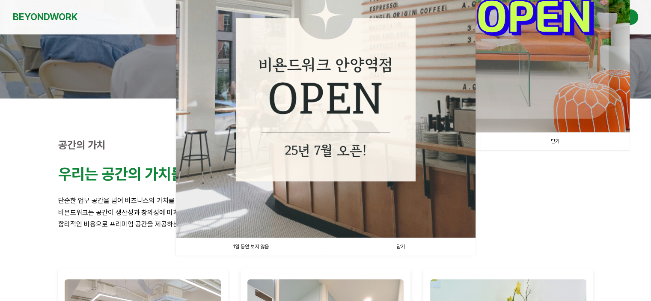
scroll to position [214, 0]
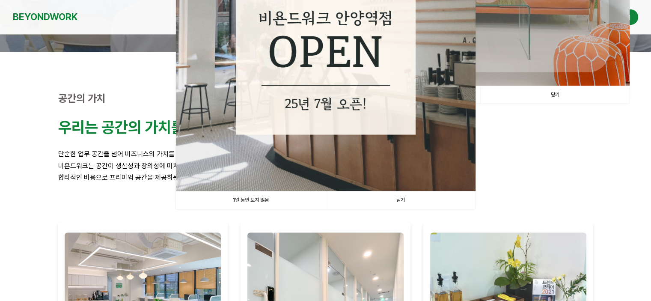
click at [417, 201] on link "닫기" at bounding box center [401, 200] width 150 height 18
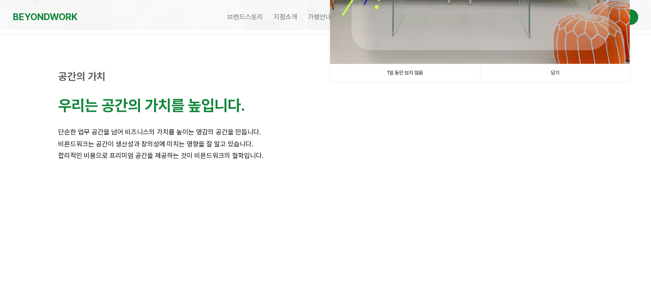
scroll to position [86, 0]
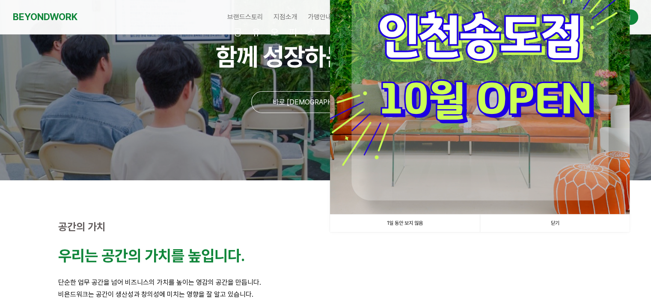
click at [543, 220] on link "닫기" at bounding box center [555, 223] width 150 height 18
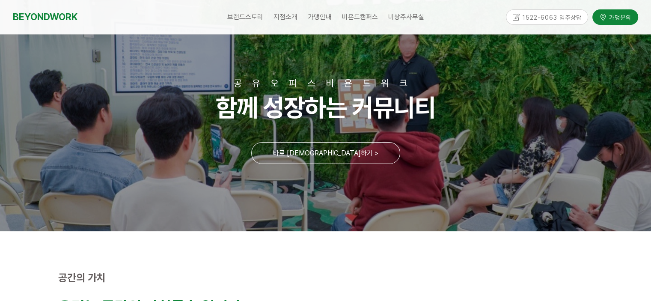
scroll to position [0, 0]
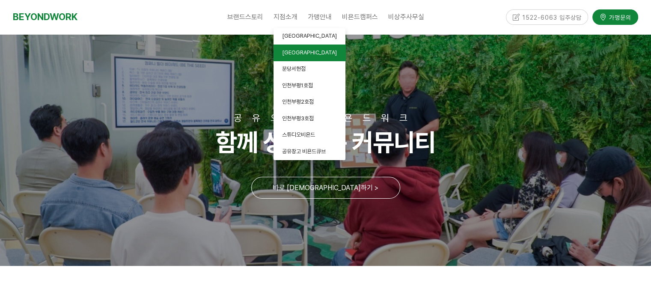
click at [282, 44] on link "[GEOGRAPHIC_DATA]" at bounding box center [309, 52] width 72 height 17
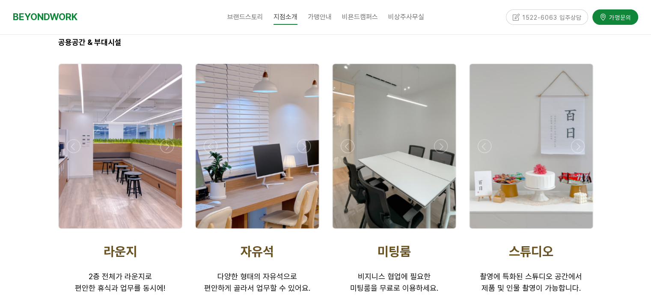
scroll to position [1326, 0]
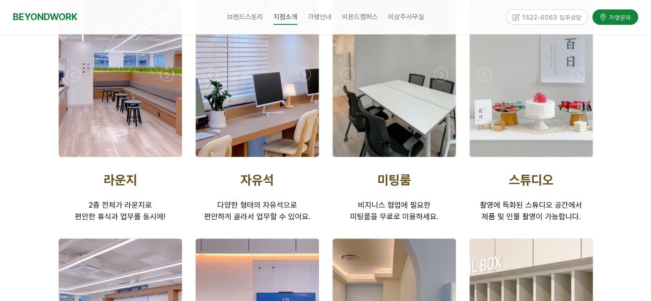
click at [129, 110] on div at bounding box center [120, 74] width 123 height 164
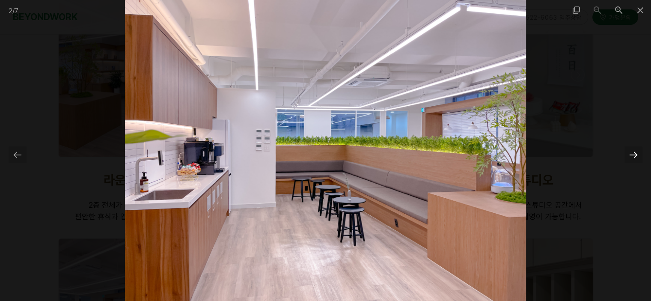
click at [634, 155] on div at bounding box center [633, 154] width 18 height 17
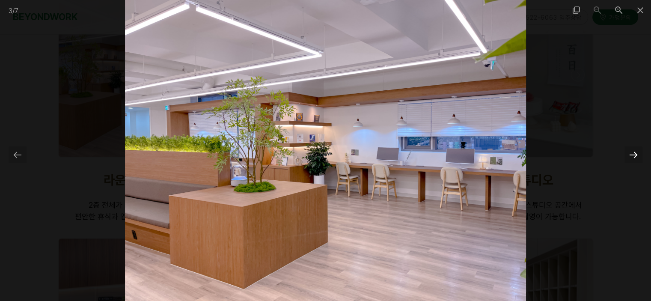
click at [634, 155] on div at bounding box center [633, 154] width 18 height 17
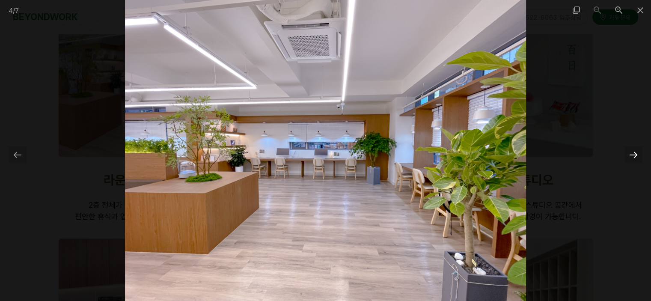
click at [634, 155] on div at bounding box center [633, 154] width 18 height 17
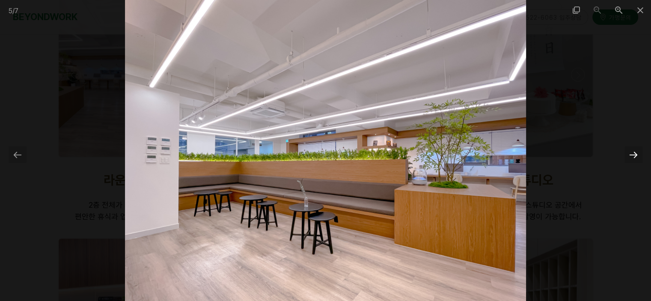
click at [634, 155] on div at bounding box center [633, 154] width 18 height 17
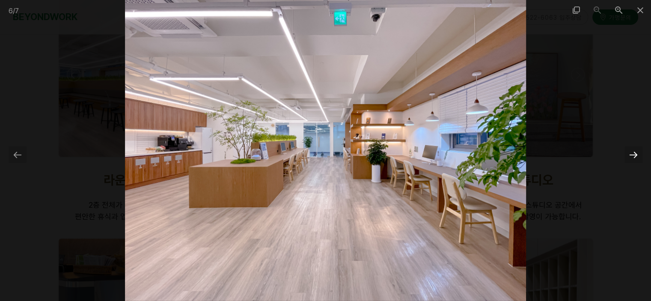
click at [634, 155] on div at bounding box center [633, 154] width 18 height 17
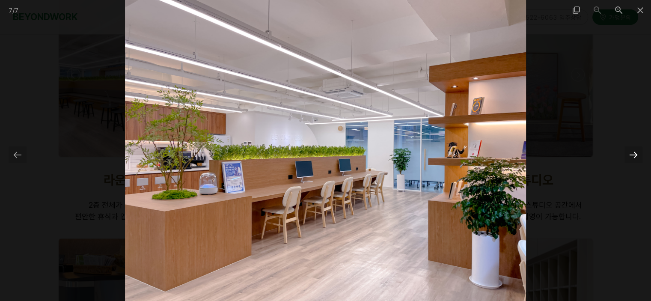
click at [634, 155] on div at bounding box center [633, 154] width 18 height 17
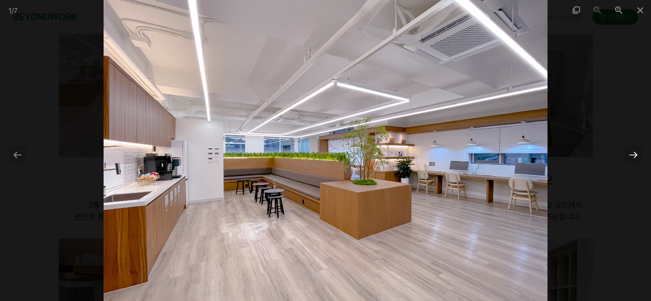
click at [634, 155] on div at bounding box center [633, 154] width 18 height 17
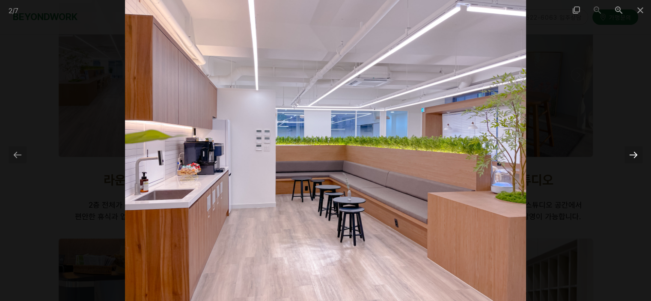
click at [634, 155] on div at bounding box center [633, 154] width 18 height 17
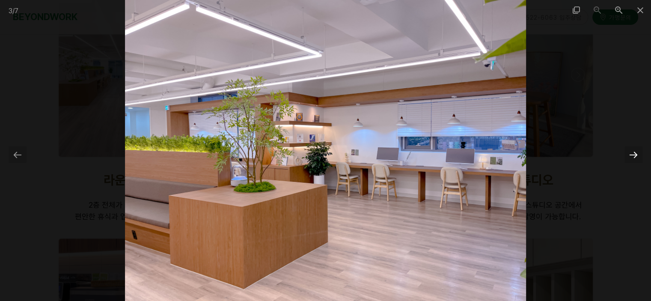
click at [634, 155] on div at bounding box center [633, 154] width 18 height 17
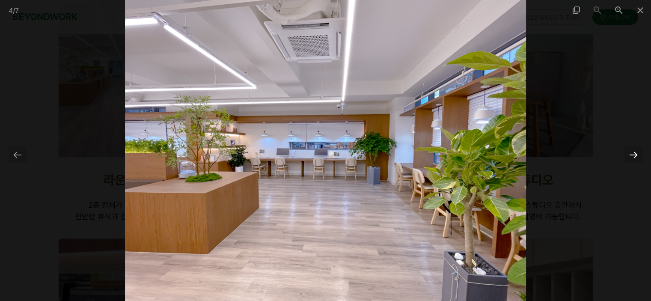
click at [627, 157] on div at bounding box center [633, 154] width 18 height 17
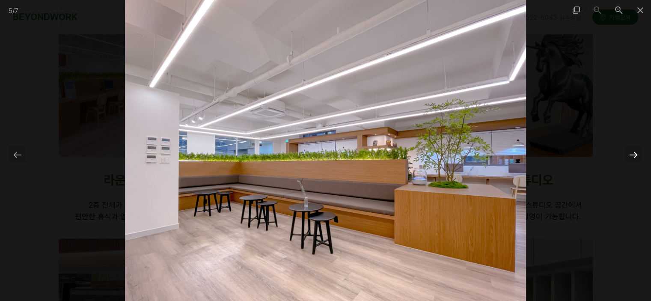
click at [627, 157] on div at bounding box center [633, 154] width 18 height 17
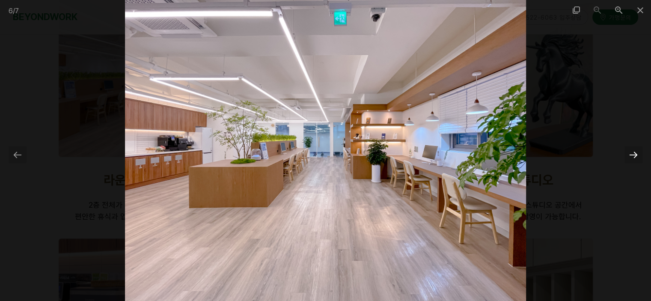
click at [627, 157] on div at bounding box center [633, 154] width 18 height 17
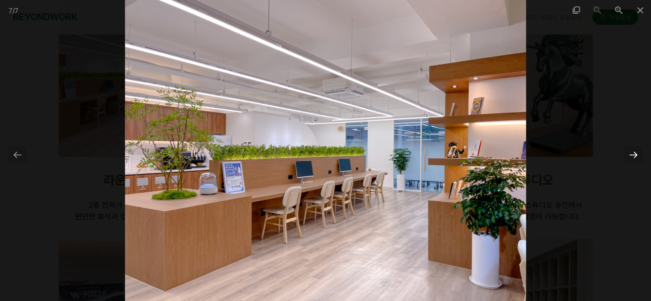
click at [627, 157] on div at bounding box center [633, 154] width 18 height 17
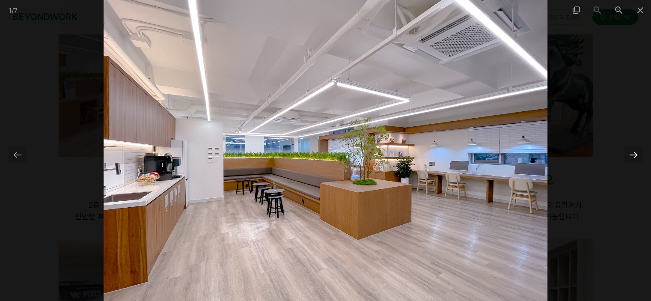
click at [627, 157] on div at bounding box center [633, 154] width 18 height 17
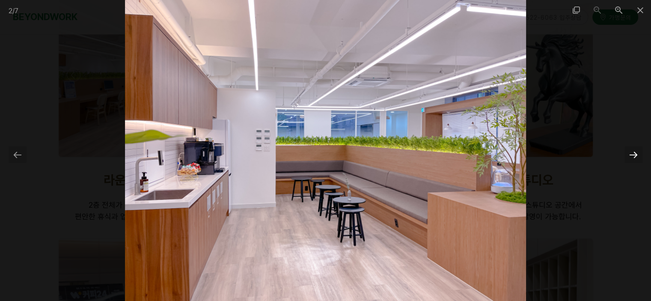
click at [627, 157] on div at bounding box center [633, 154] width 18 height 17
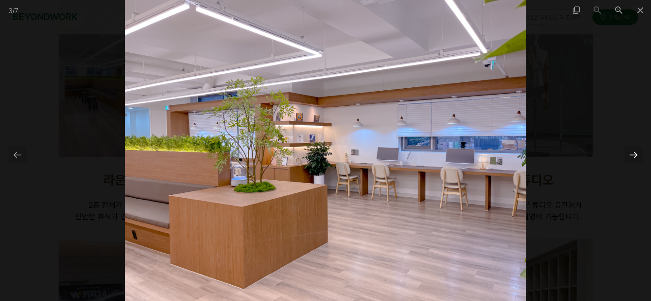
click at [627, 157] on div at bounding box center [633, 154] width 18 height 17
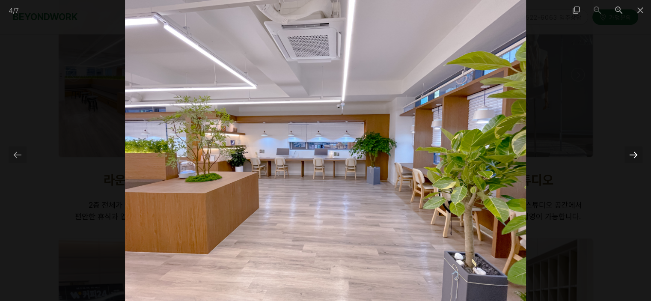
click at [627, 157] on div at bounding box center [633, 154] width 18 height 17
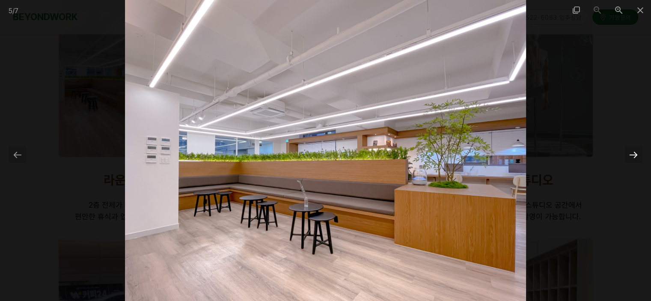
click at [627, 157] on div at bounding box center [633, 154] width 18 height 17
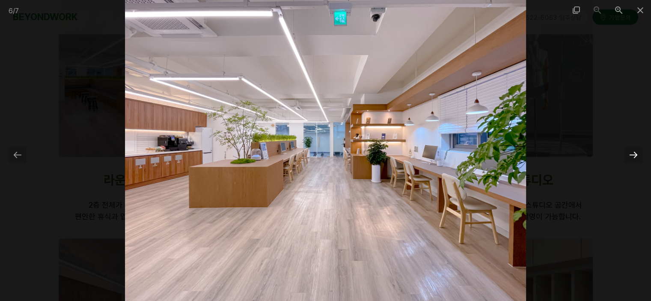
click at [628, 157] on div at bounding box center [633, 154] width 18 height 17
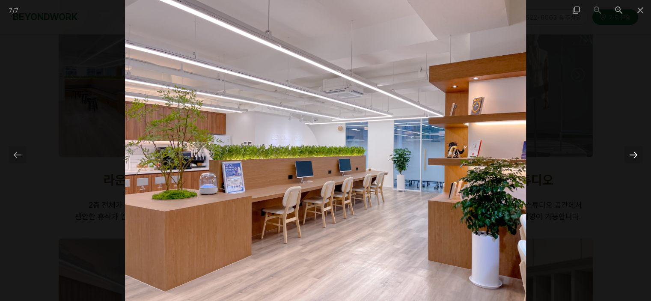
click at [628, 157] on div at bounding box center [633, 154] width 18 height 17
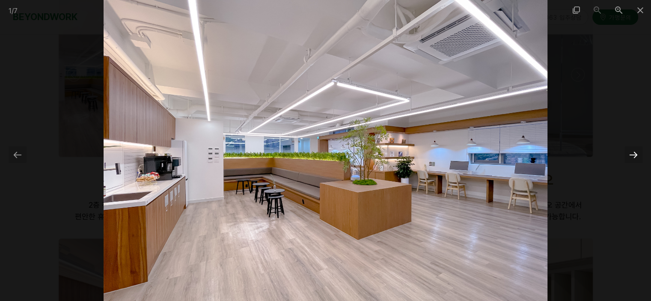
click at [628, 157] on div at bounding box center [633, 154] width 18 height 17
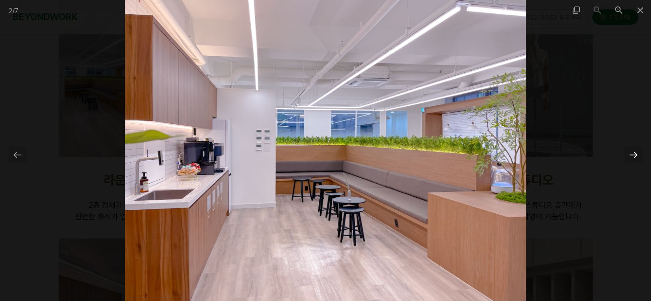
click at [628, 157] on div at bounding box center [633, 154] width 18 height 17
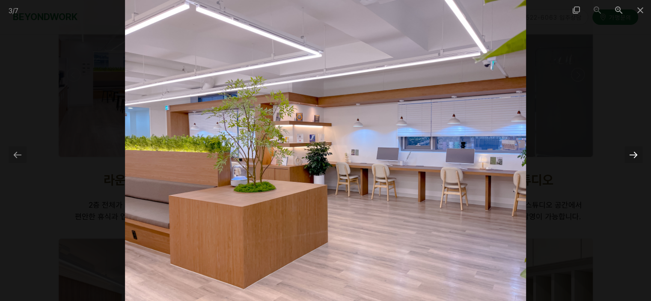
click at [628, 157] on div at bounding box center [633, 154] width 18 height 17
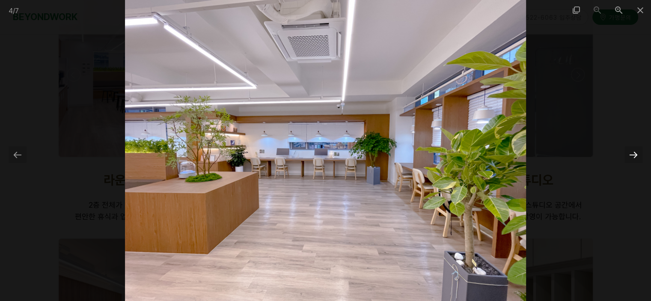
click at [628, 157] on div at bounding box center [633, 154] width 18 height 17
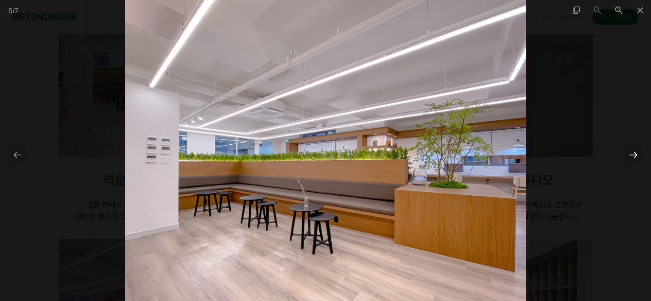
click at [628, 157] on div at bounding box center [633, 154] width 18 height 17
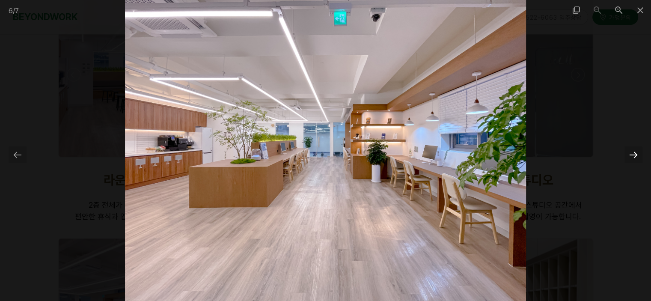
click at [628, 157] on div at bounding box center [633, 154] width 18 height 17
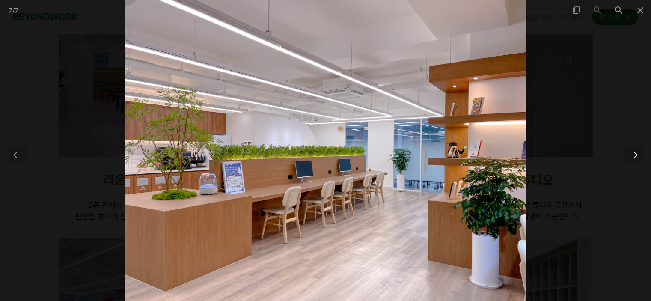
click at [628, 157] on div at bounding box center [633, 154] width 18 height 17
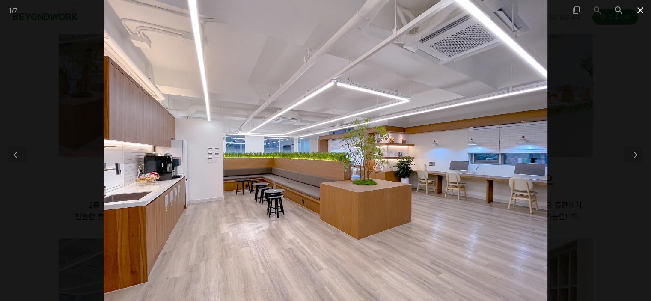
click at [637, 10] on span at bounding box center [639, 10] width 21 height 20
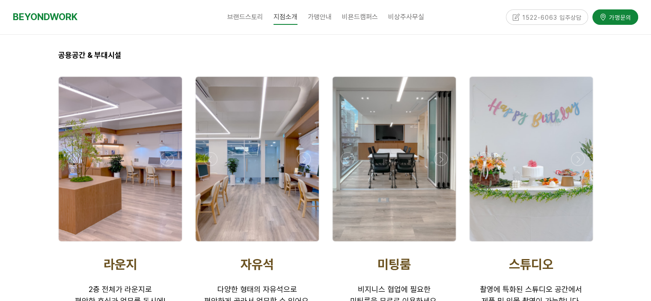
scroll to position [1241, 0]
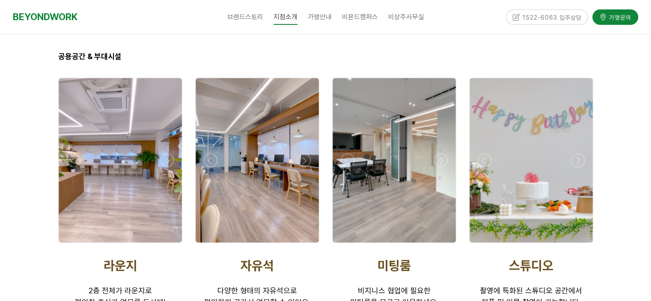
click at [287, 187] on div at bounding box center [256, 160] width 123 height 164
click at [234, 163] on div at bounding box center [256, 160] width 123 height 164
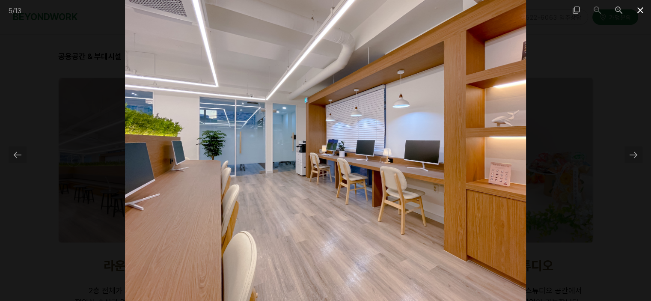
click at [641, 6] on span at bounding box center [639, 10] width 21 height 20
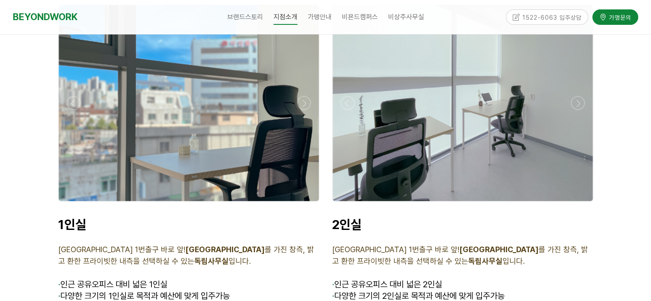
scroll to position [1968, 0]
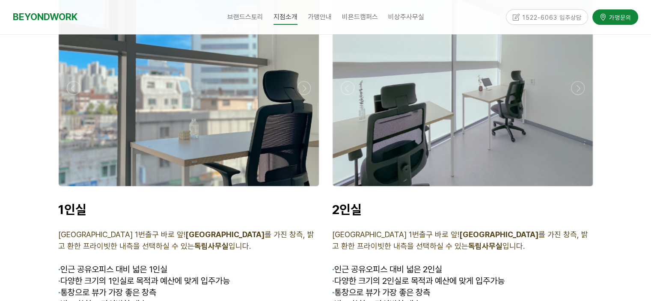
click at [166, 116] on div at bounding box center [189, 88] width 260 height 196
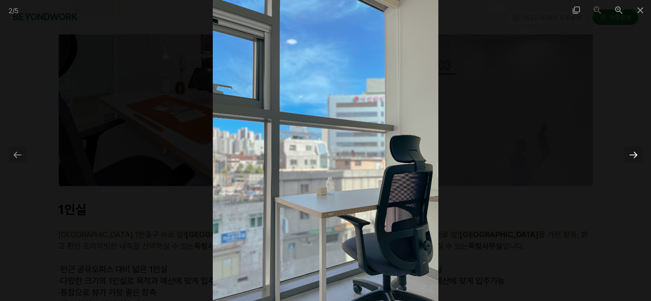
click at [634, 154] on div at bounding box center [633, 154] width 18 height 17
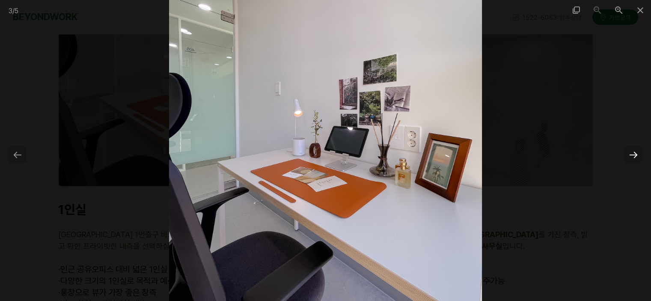
click at [634, 154] on div at bounding box center [633, 154] width 18 height 17
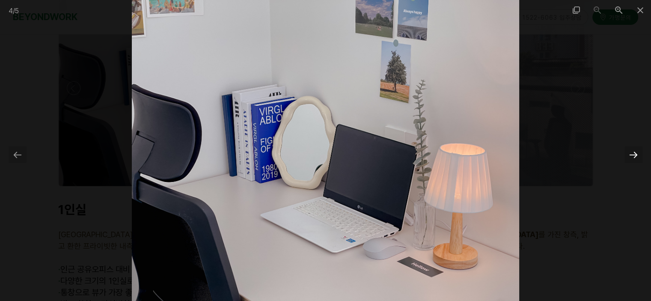
click at [634, 154] on div at bounding box center [633, 154] width 18 height 17
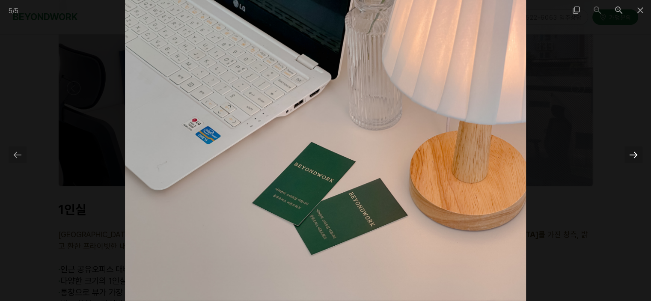
click at [634, 155] on div at bounding box center [633, 154] width 18 height 17
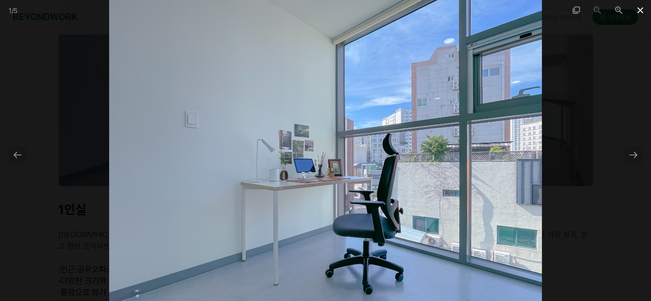
click at [637, 10] on span at bounding box center [639, 10] width 21 height 20
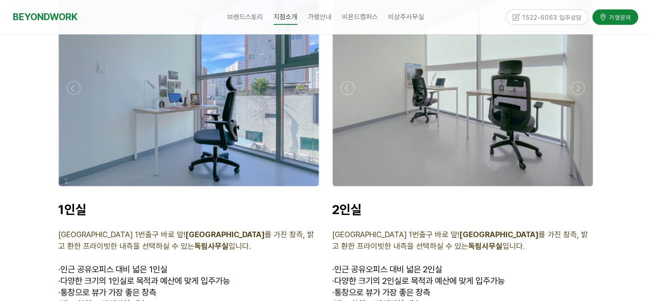
click at [520, 132] on div at bounding box center [462, 88] width 260 height 196
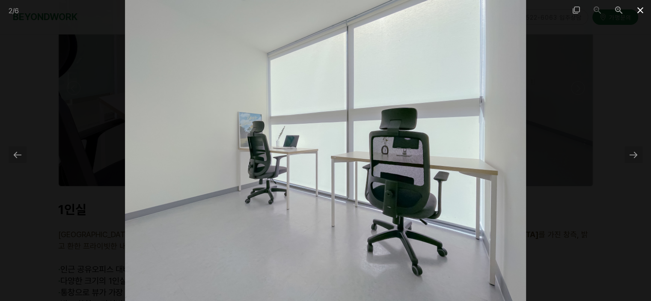
click at [640, 12] on span at bounding box center [639, 10] width 21 height 20
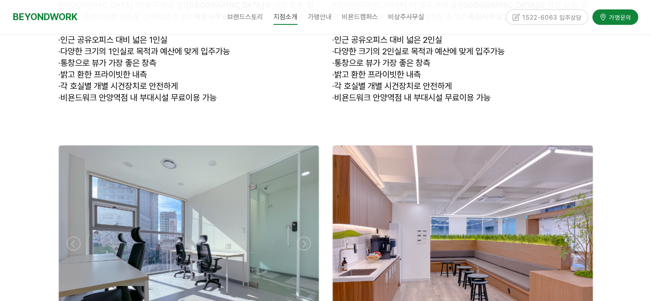
scroll to position [2267, 0]
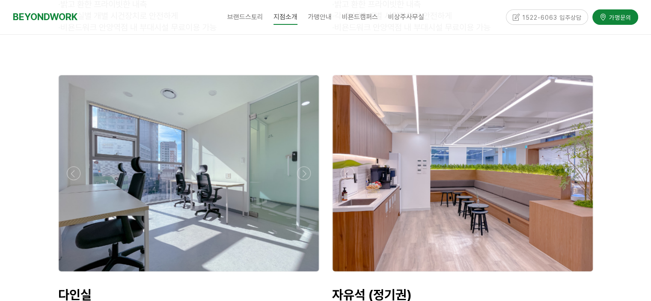
click at [225, 166] on div at bounding box center [189, 173] width 260 height 196
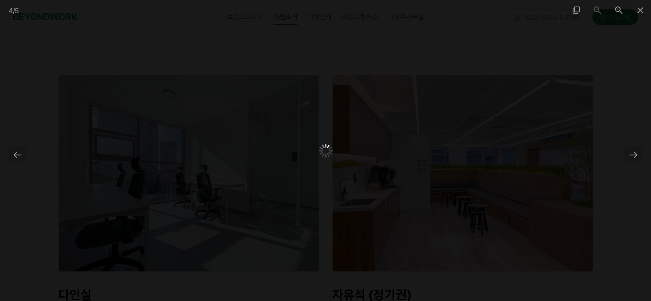
scroll to position [3662, 0]
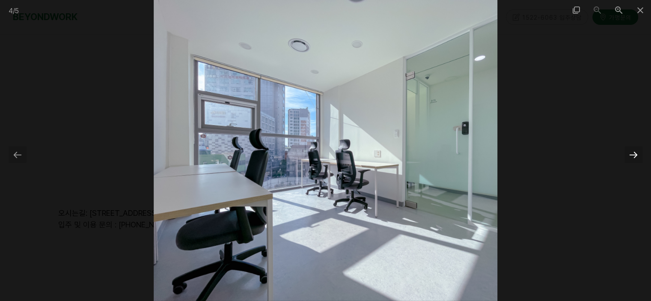
click at [635, 153] on div at bounding box center [633, 154] width 18 height 17
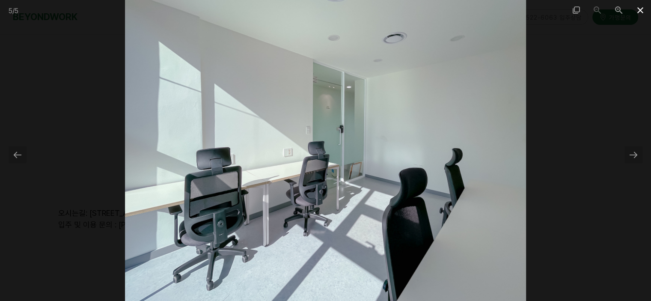
click at [642, 11] on span at bounding box center [639, 10] width 21 height 20
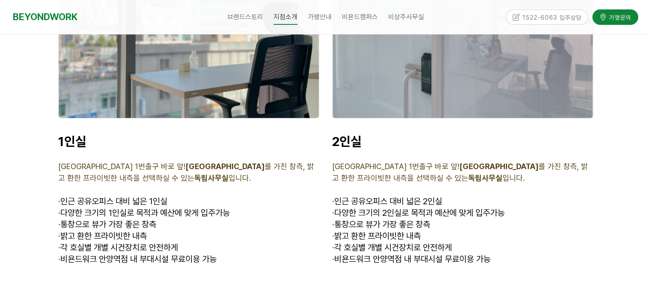
scroll to position [1925, 0]
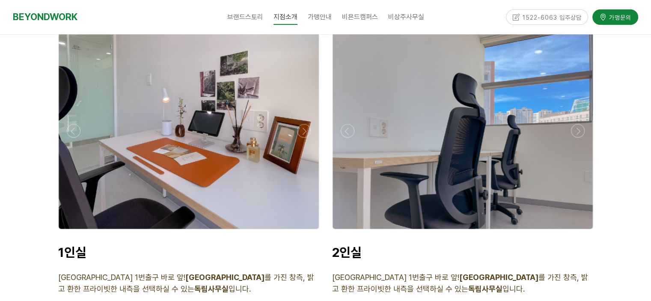
click at [210, 82] on div at bounding box center [189, 131] width 260 height 196
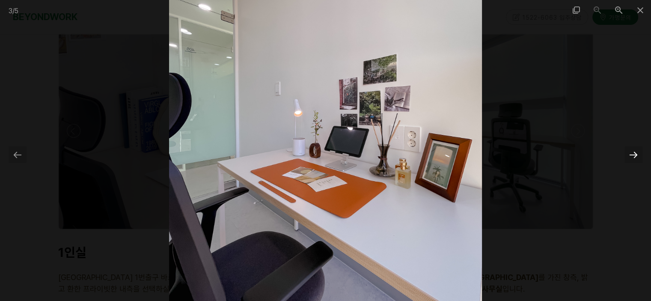
click at [635, 158] on div at bounding box center [633, 154] width 18 height 17
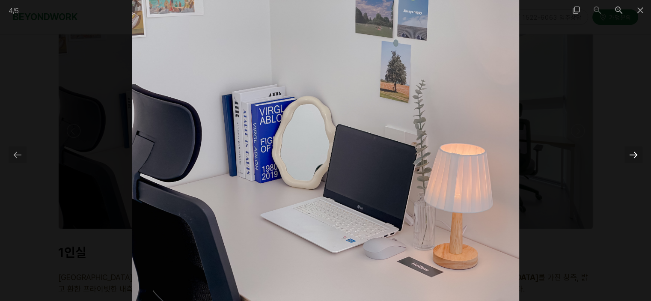
click at [636, 159] on div at bounding box center [633, 154] width 18 height 17
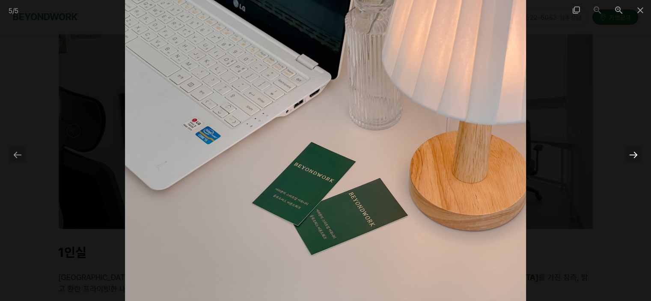
click at [636, 159] on div at bounding box center [633, 154] width 18 height 17
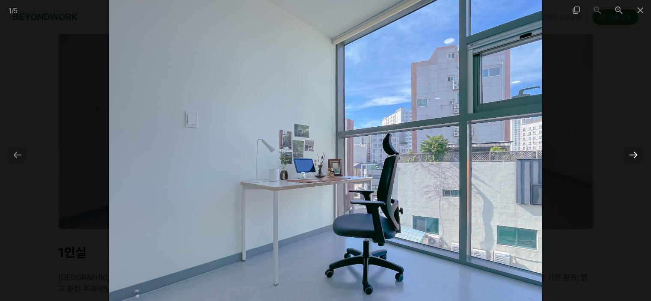
click at [636, 159] on div at bounding box center [633, 154] width 18 height 17
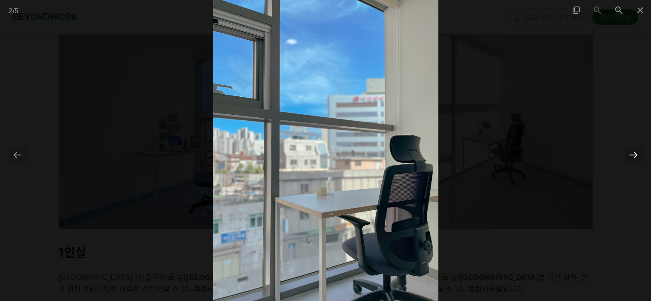
click at [635, 159] on div at bounding box center [633, 154] width 18 height 17
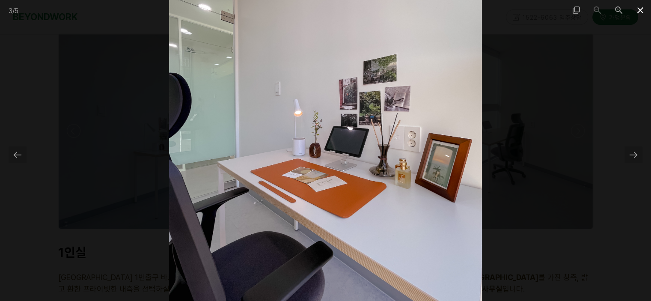
click at [642, 6] on span at bounding box center [639, 10] width 21 height 20
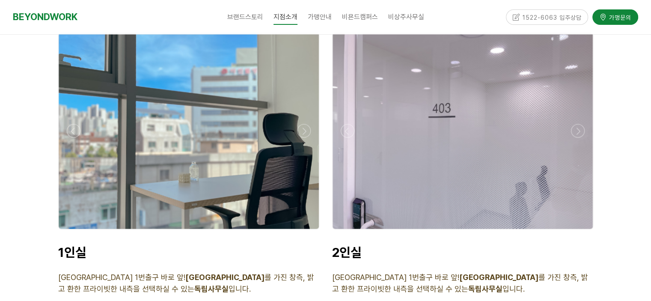
click at [421, 125] on div at bounding box center [462, 131] width 260 height 196
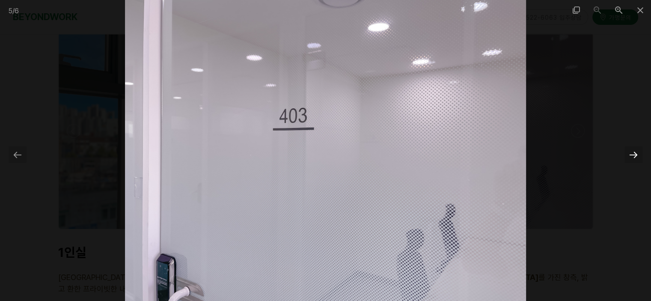
click at [633, 156] on div at bounding box center [633, 154] width 18 height 17
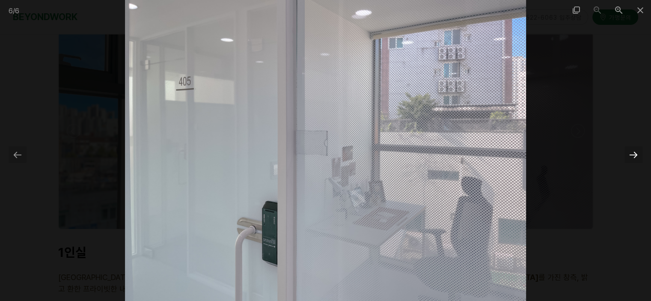
click at [633, 156] on div at bounding box center [633, 154] width 18 height 17
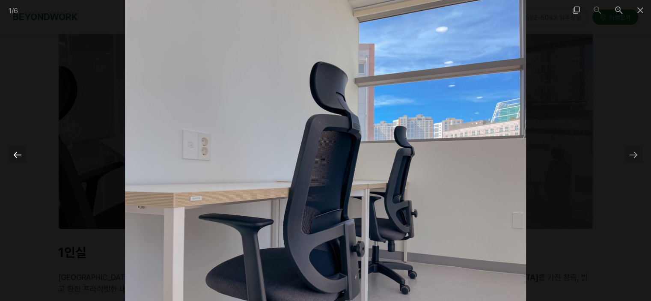
click at [15, 151] on div at bounding box center [18, 154] width 18 height 17
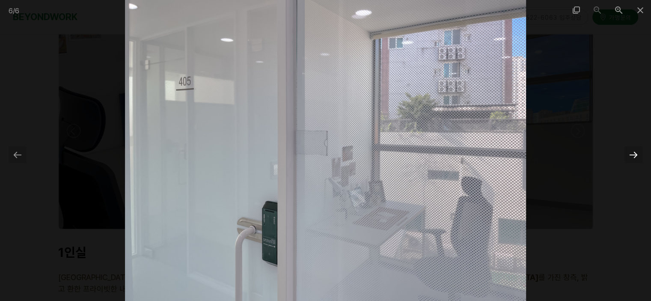
click at [636, 159] on div at bounding box center [633, 154] width 18 height 17
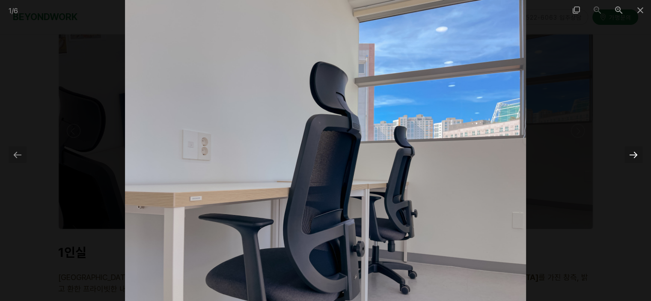
click at [636, 157] on div at bounding box center [633, 154] width 18 height 17
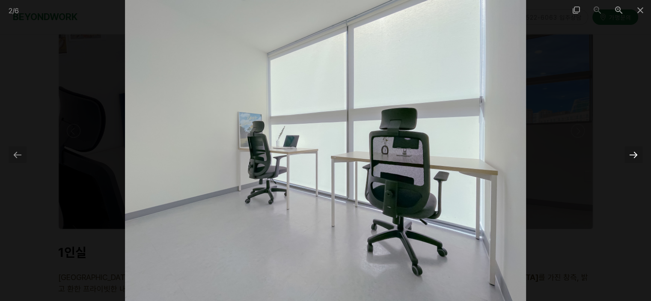
click at [636, 157] on div at bounding box center [633, 154] width 18 height 17
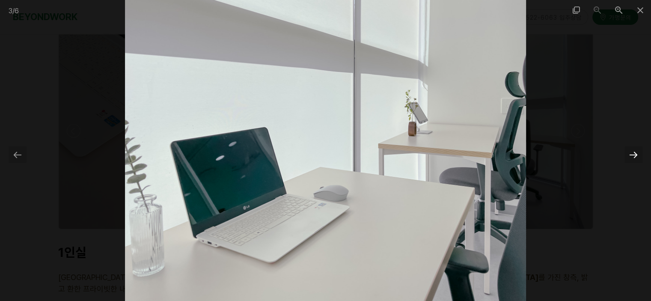
click at [636, 157] on div at bounding box center [633, 154] width 18 height 17
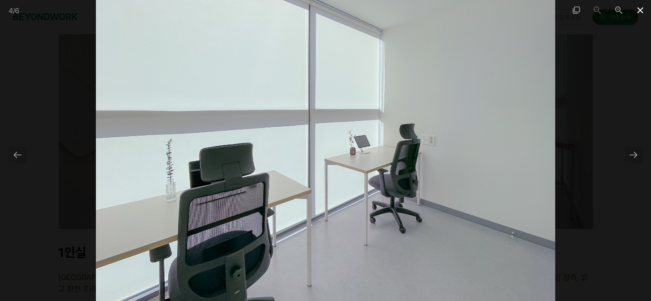
click at [640, 10] on span at bounding box center [639, 10] width 21 height 20
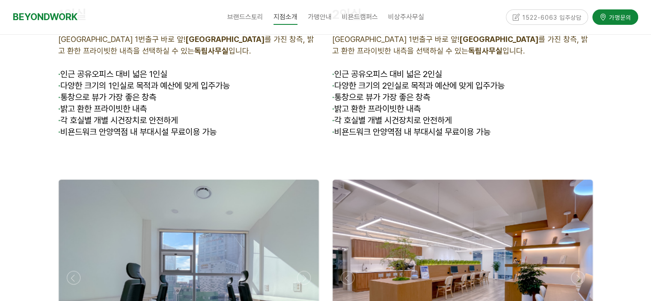
scroll to position [2267, 0]
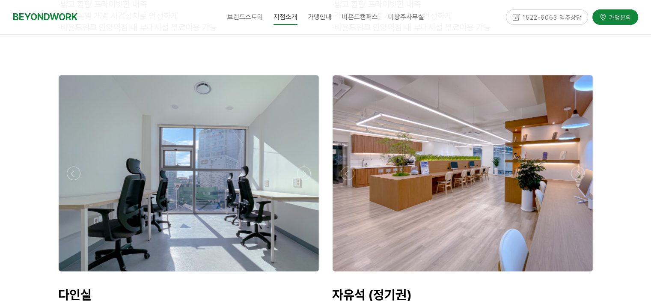
click at [221, 158] on div at bounding box center [189, 173] width 260 height 196
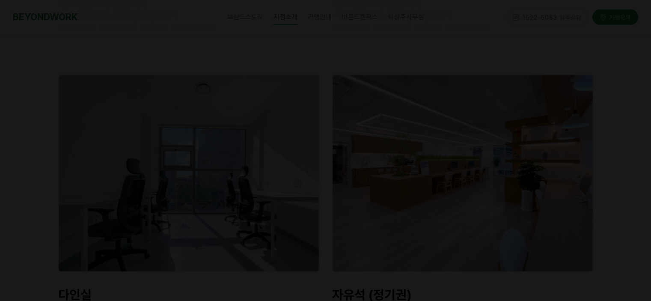
click at [221, 159] on div at bounding box center [325, 150] width 651 height 301
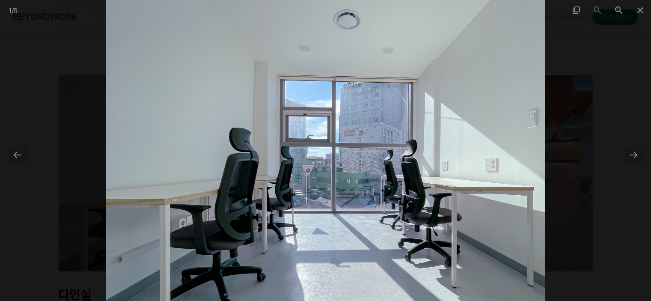
click at [479, 155] on img at bounding box center [325, 150] width 438 height 301
click at [593, 107] on div at bounding box center [325, 150] width 651 height 301
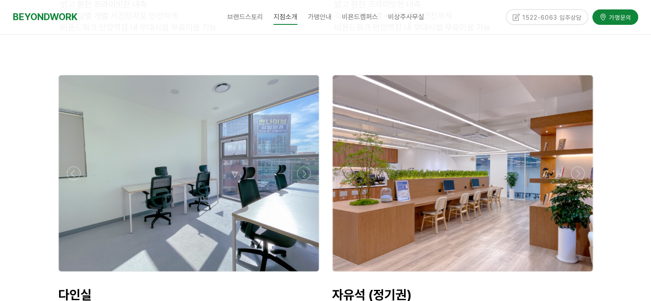
click at [234, 159] on div at bounding box center [189, 173] width 260 height 196
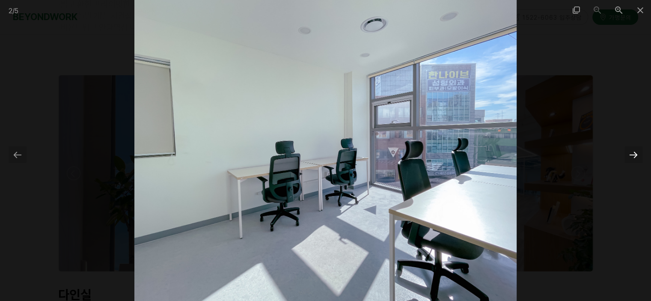
click at [633, 153] on div at bounding box center [633, 154] width 18 height 17
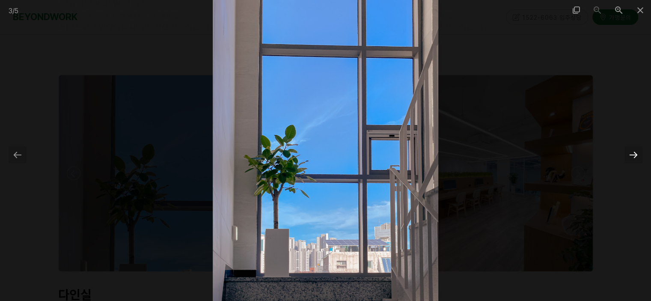
click at [633, 153] on div at bounding box center [633, 154] width 18 height 17
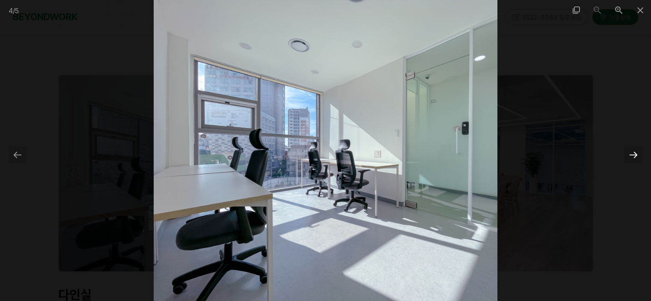
click at [633, 153] on div at bounding box center [633, 154] width 18 height 17
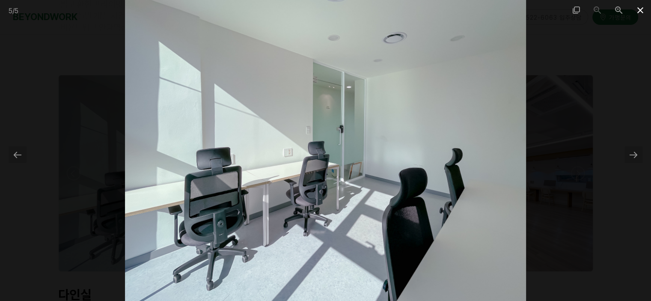
click at [637, 13] on span at bounding box center [639, 10] width 21 height 20
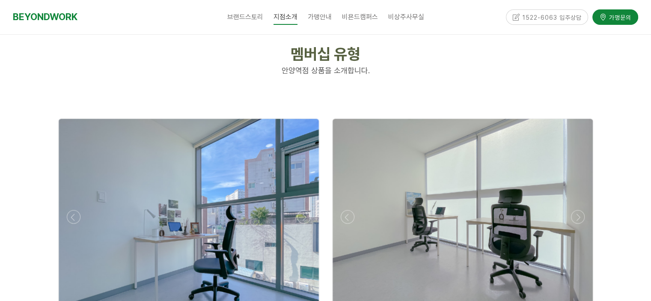
scroll to position [1882, 0]
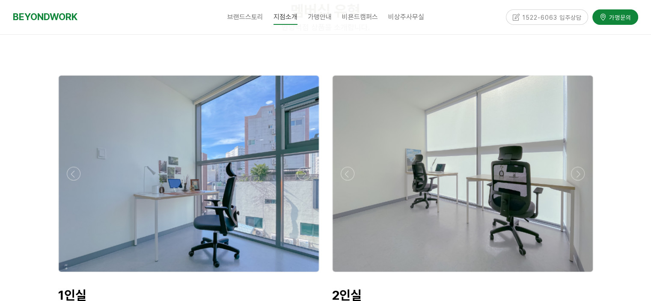
click at [231, 163] on div at bounding box center [189, 174] width 260 height 196
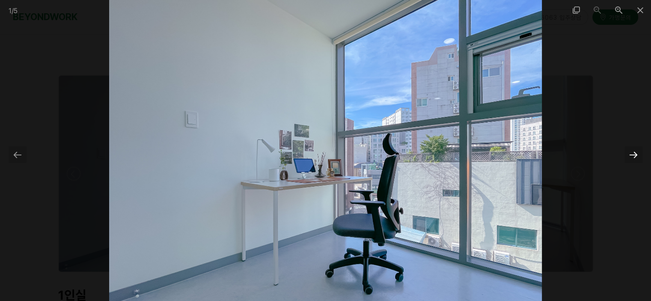
click at [632, 150] on div at bounding box center [633, 154] width 18 height 17
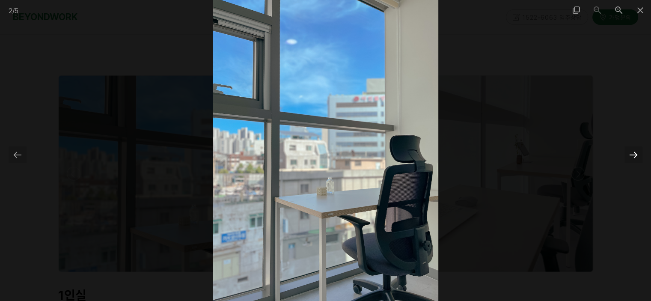
click at [632, 150] on div at bounding box center [633, 154] width 18 height 17
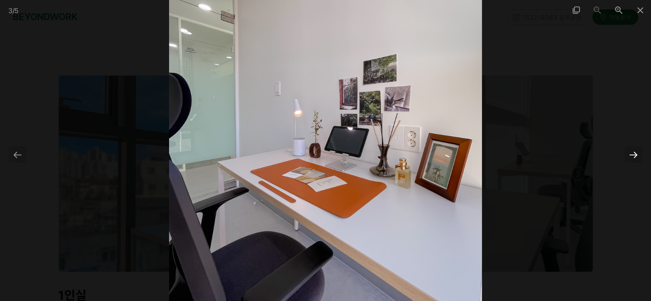
click at [632, 150] on div at bounding box center [633, 154] width 18 height 17
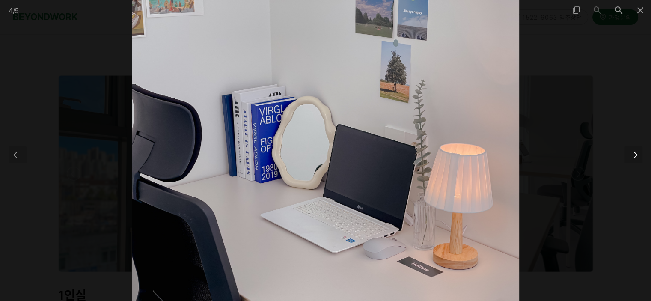
click at [632, 150] on div at bounding box center [633, 154] width 18 height 17
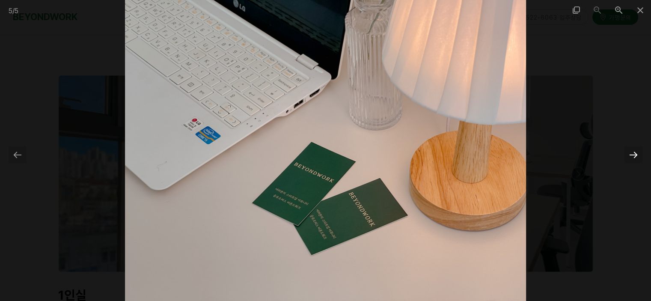
click at [632, 150] on div at bounding box center [633, 154] width 18 height 17
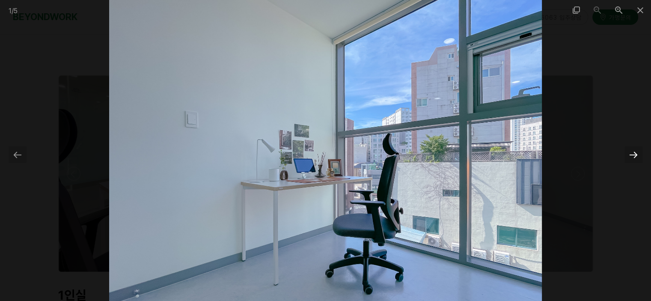
click at [632, 150] on div at bounding box center [633, 154] width 18 height 17
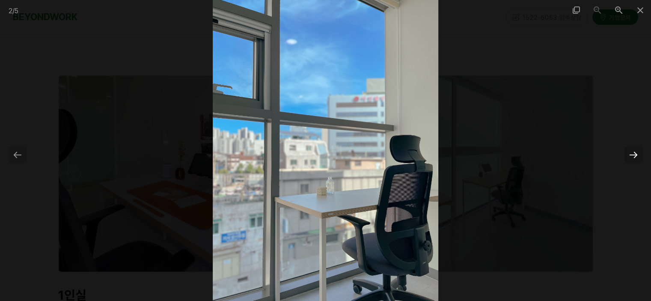
click at [632, 150] on div at bounding box center [633, 154] width 18 height 17
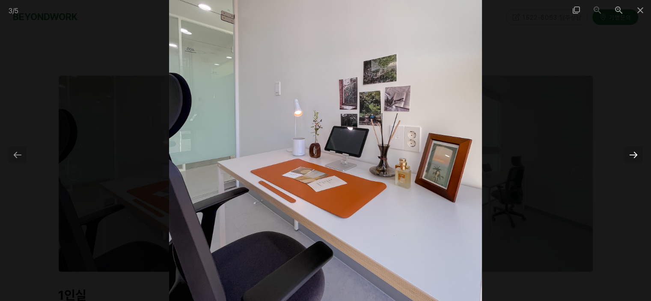
click at [632, 150] on div at bounding box center [633, 154] width 18 height 17
